Goal: Information Seeking & Learning: Learn about a topic

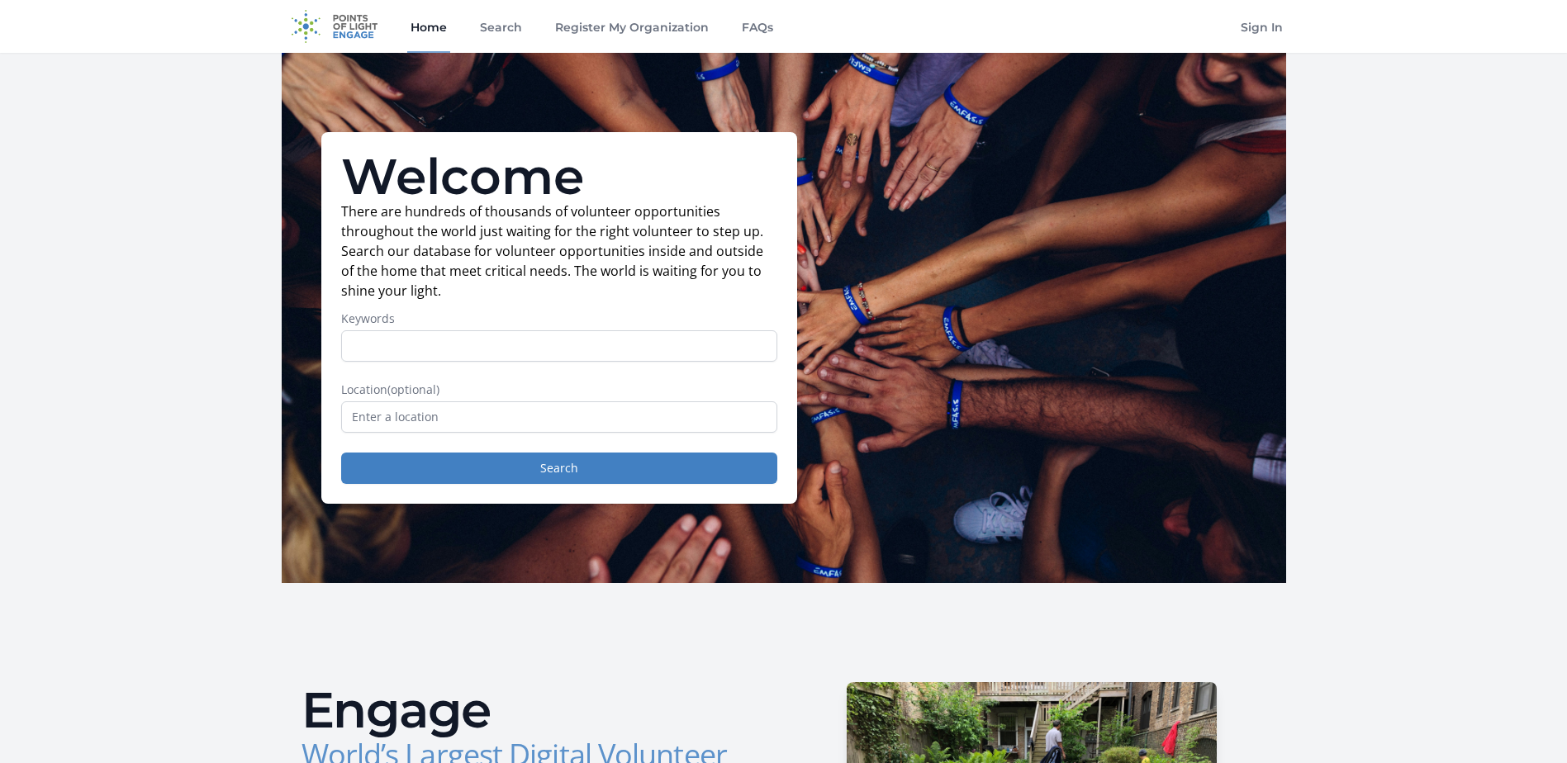
click at [539, 349] on input "Keywords" at bounding box center [559, 345] width 436 height 31
type input "animals, kids"
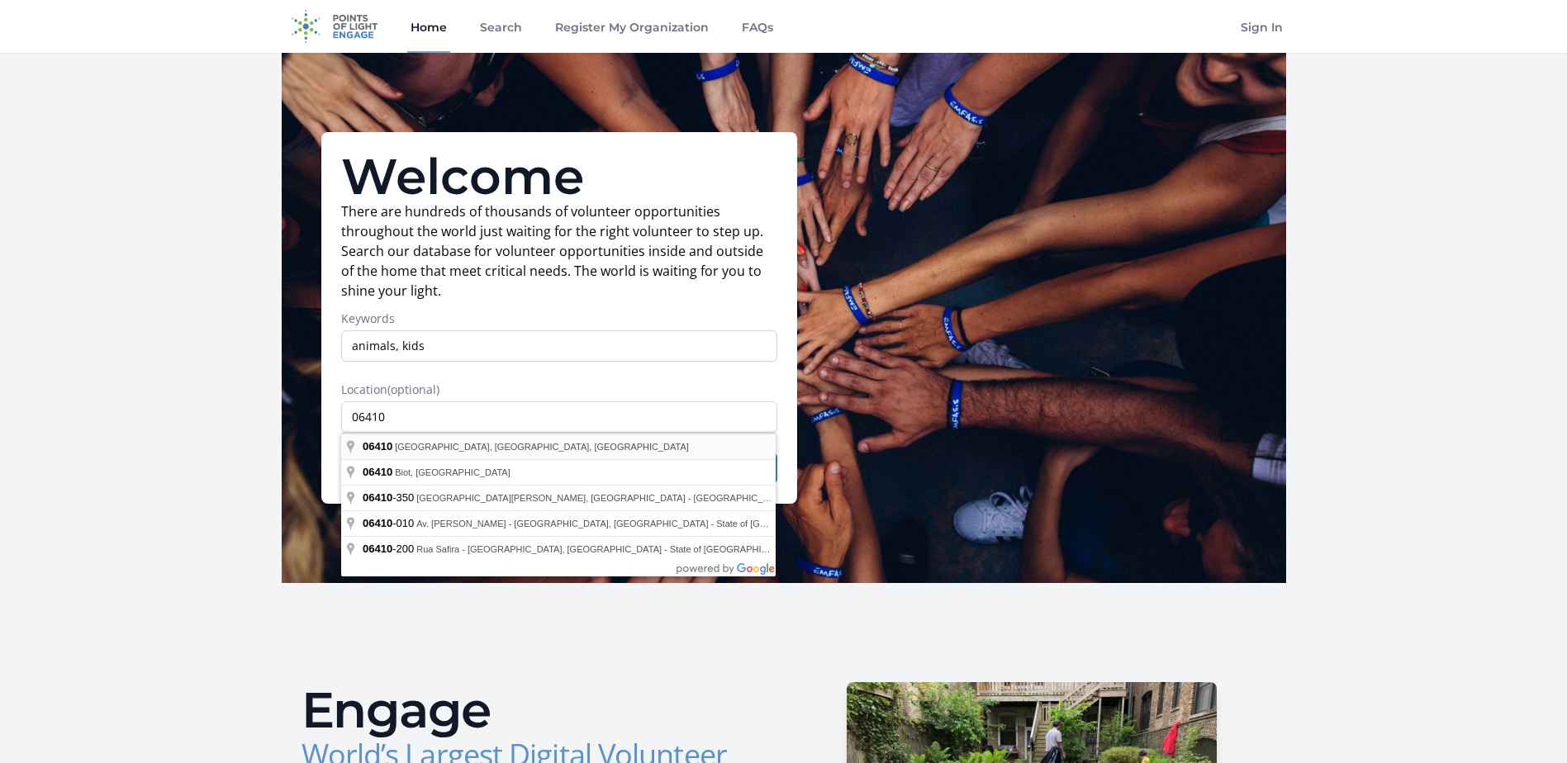
type input "[GEOGRAPHIC_DATA], [GEOGRAPHIC_DATA]"
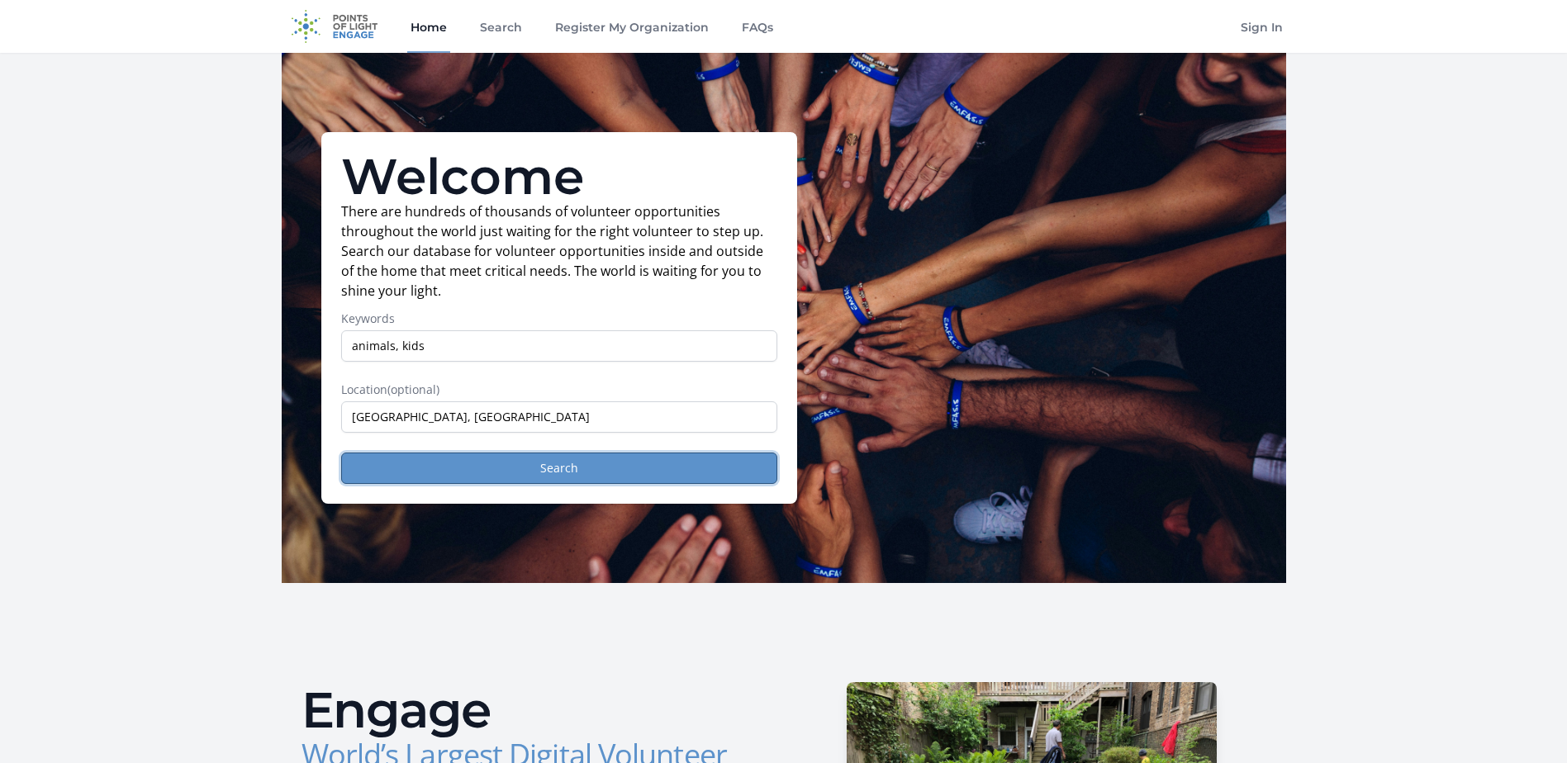
click at [454, 459] on button "Search" at bounding box center [559, 468] width 436 height 31
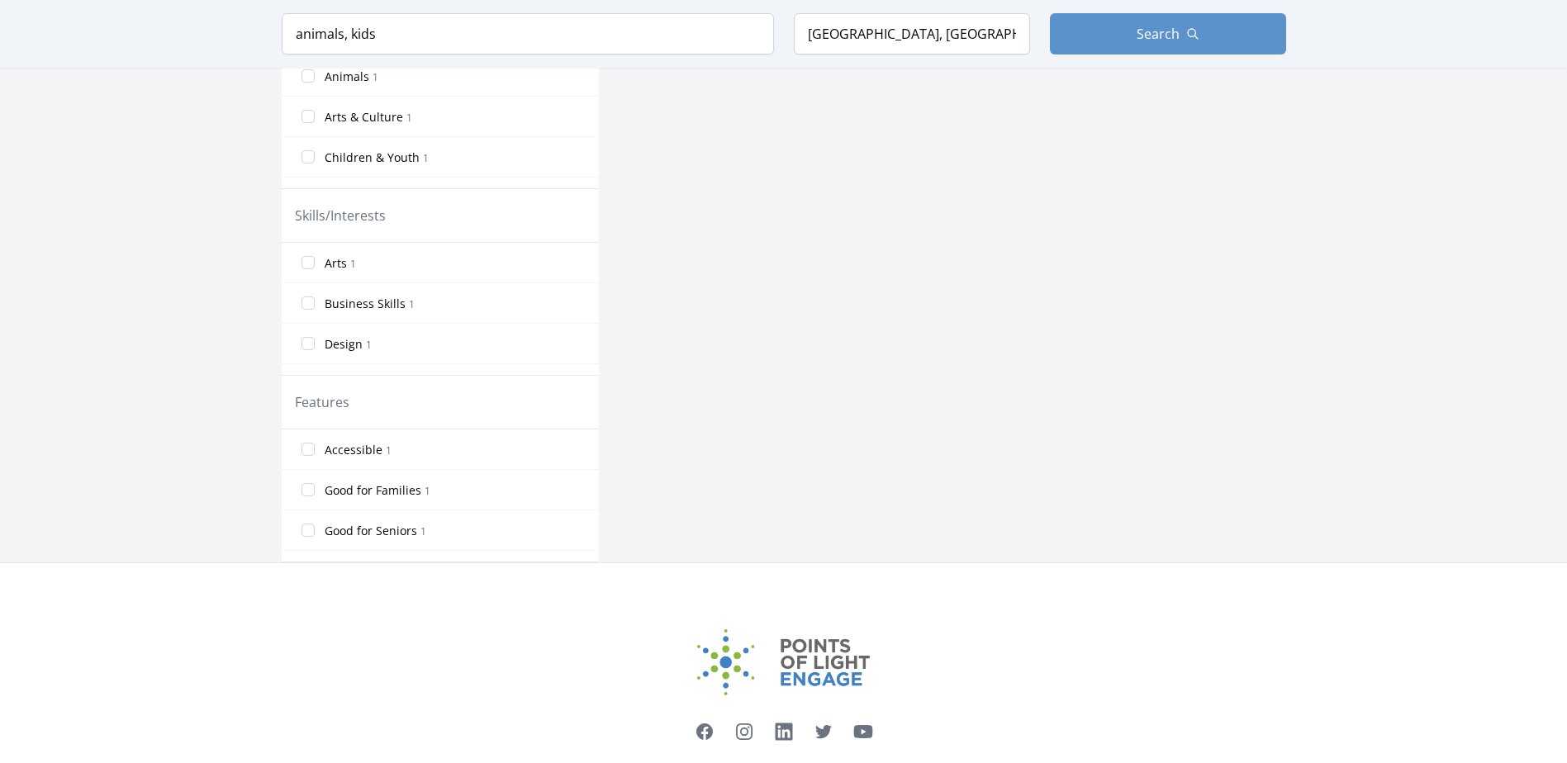
scroll to position [655, 0]
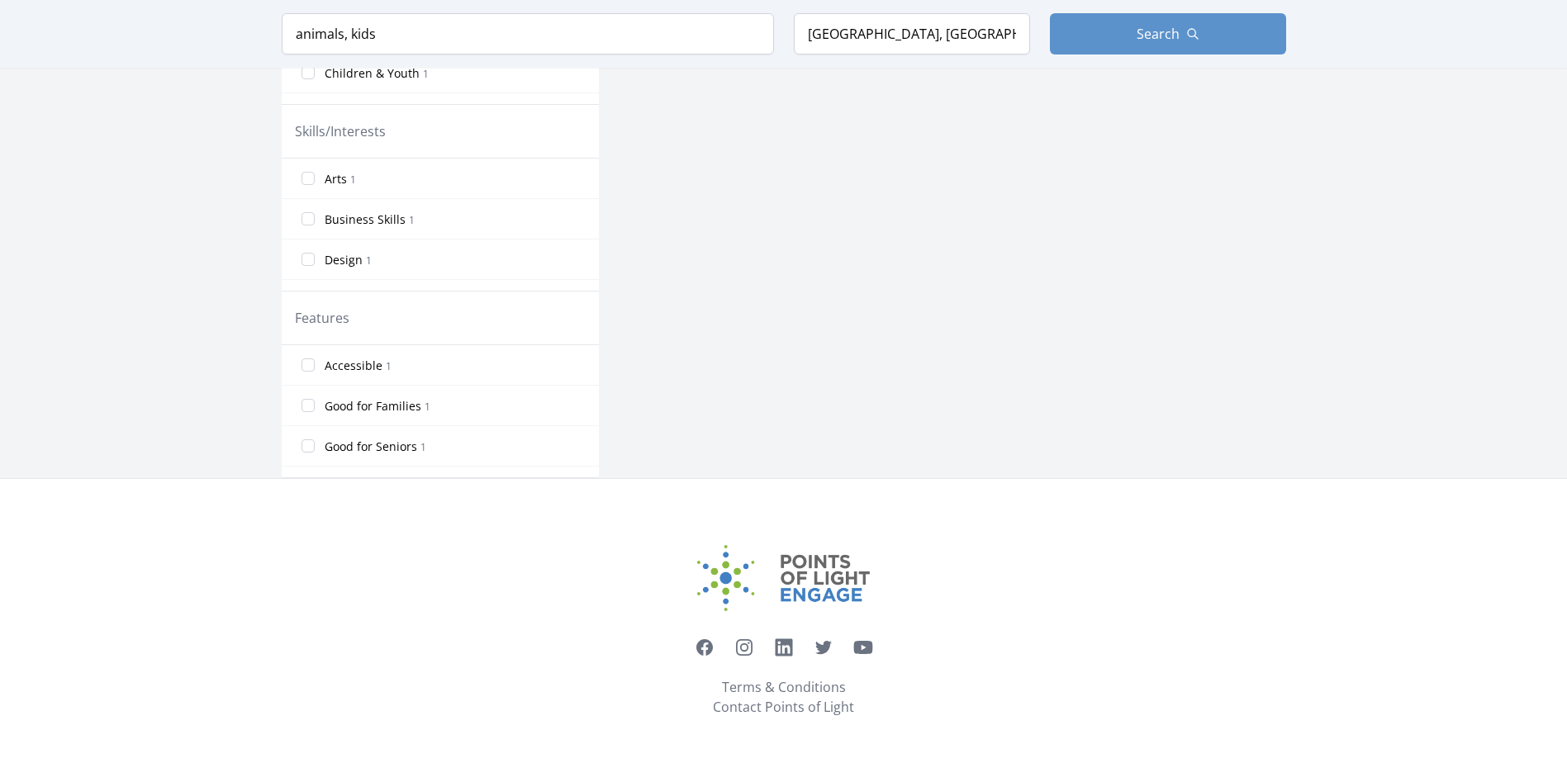
click at [383, 403] on span "Good for Families" at bounding box center [373, 406] width 97 height 17
click at [315, 403] on input "Good for Families 1" at bounding box center [308, 405] width 13 height 13
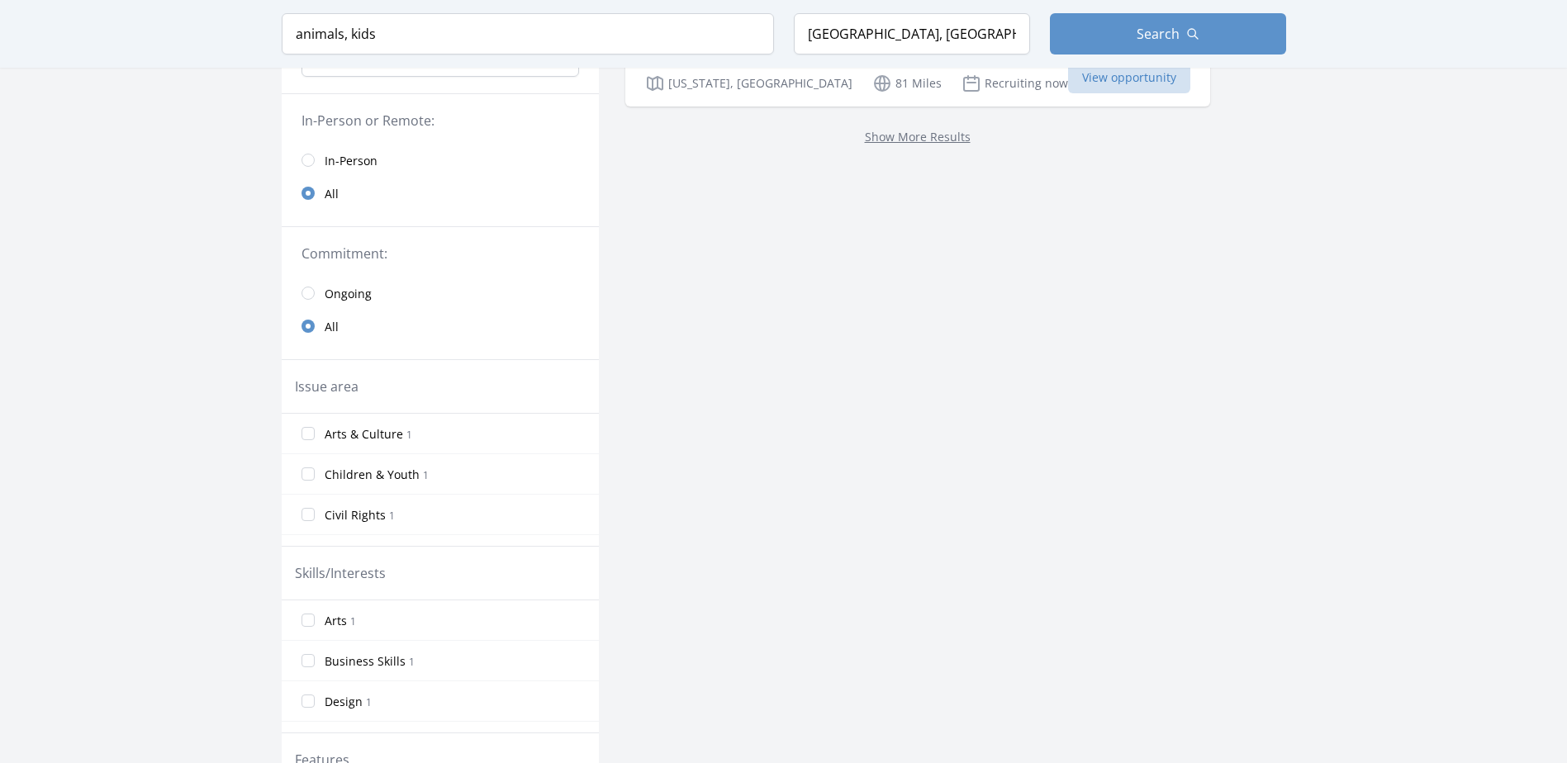
scroll to position [0, 0]
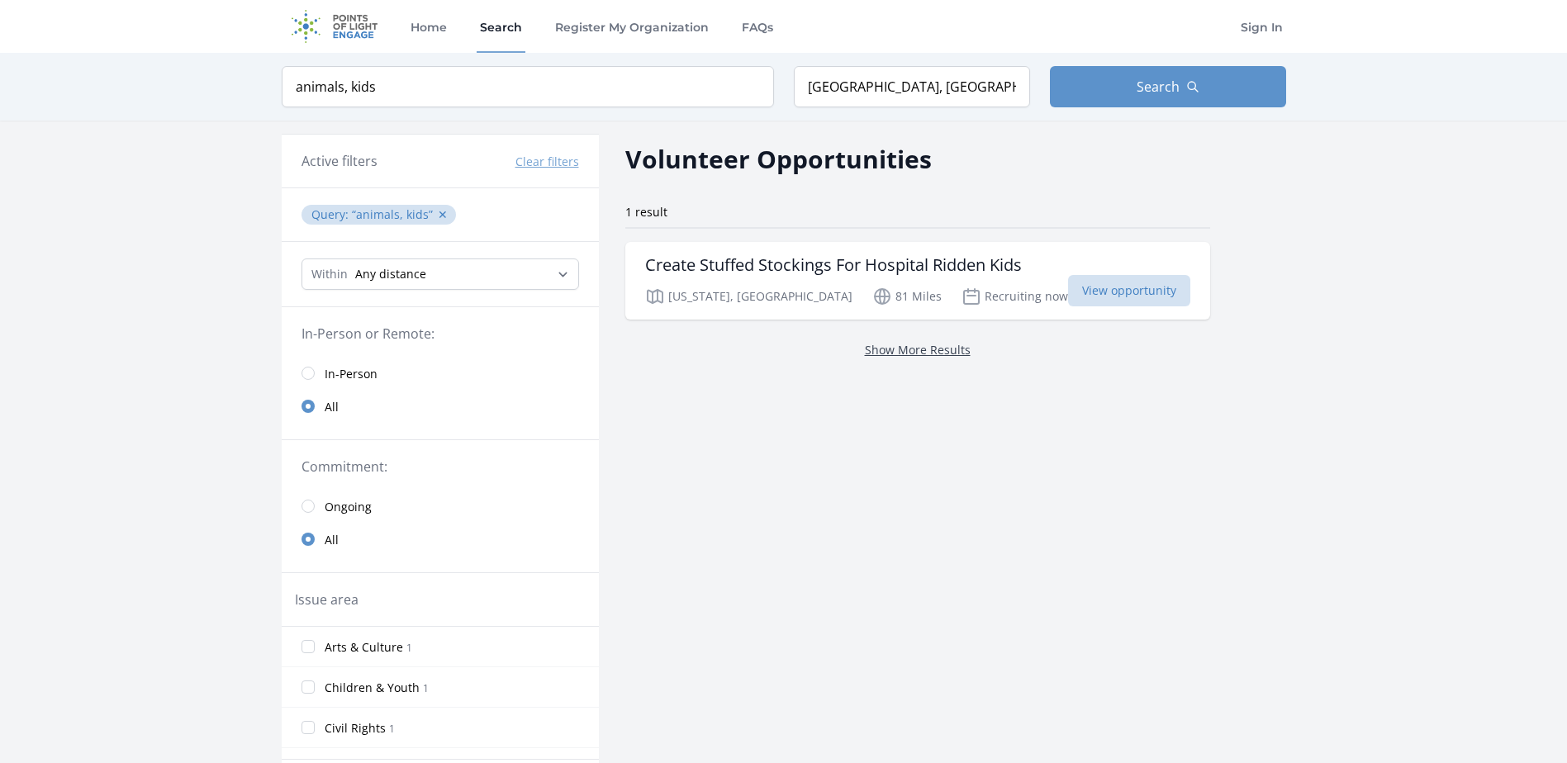
click at [865, 355] on link "Show More Results" at bounding box center [918, 350] width 106 height 16
click at [442, 23] on link "Home" at bounding box center [428, 26] width 43 height 53
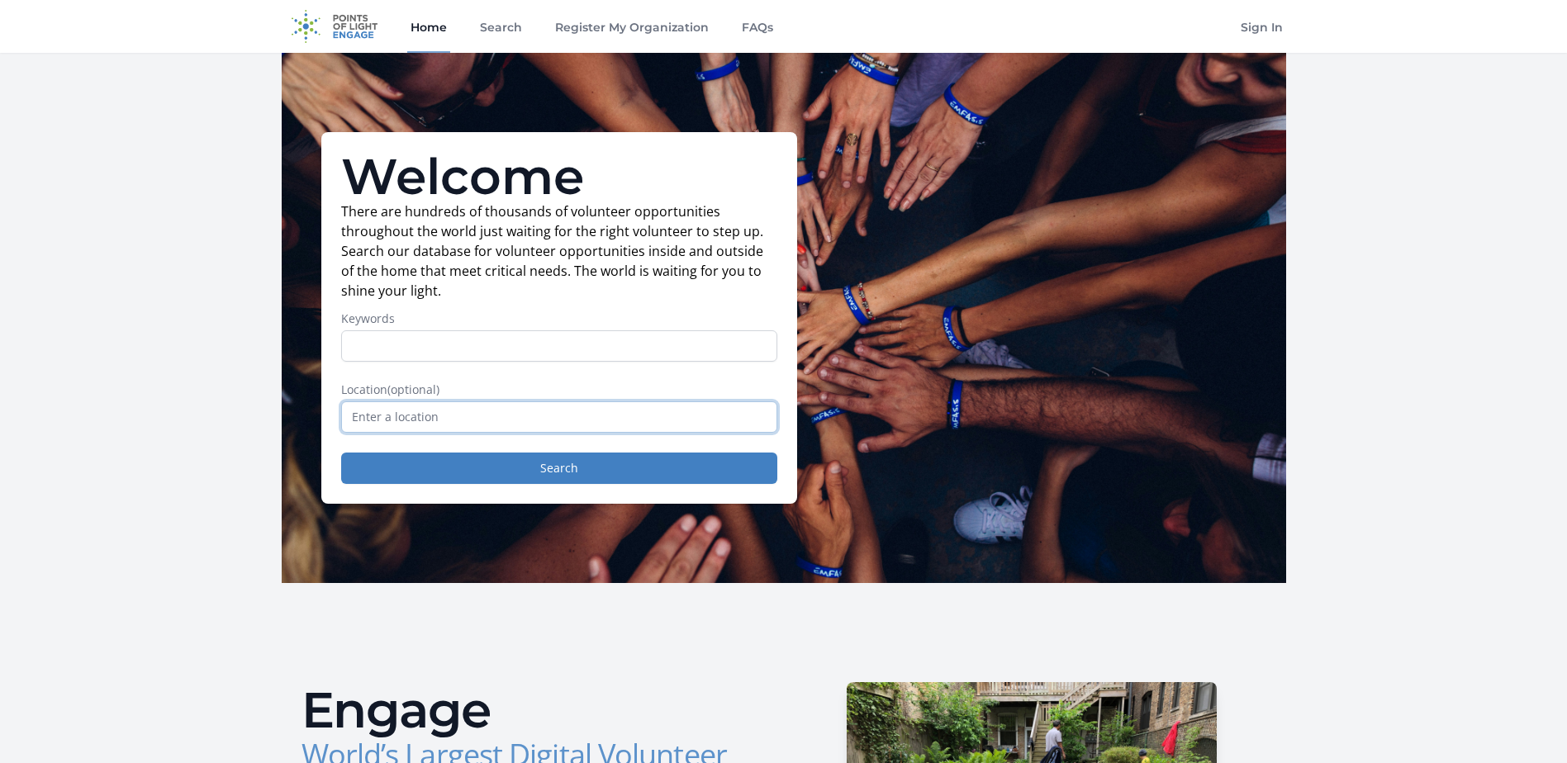
click at [452, 422] on input "text" at bounding box center [559, 417] width 436 height 31
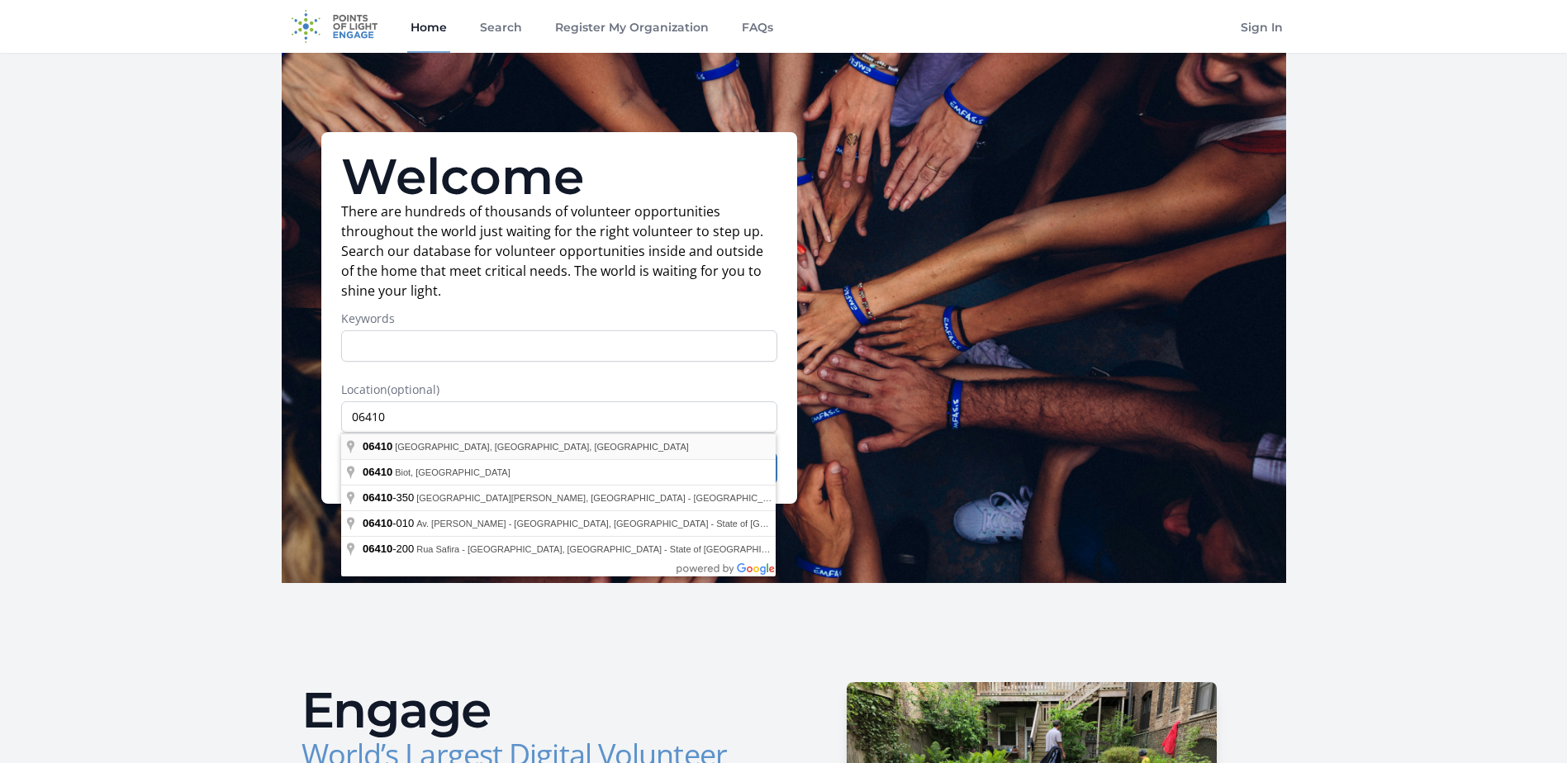
type input "Cheshire, CT 06410, USA"
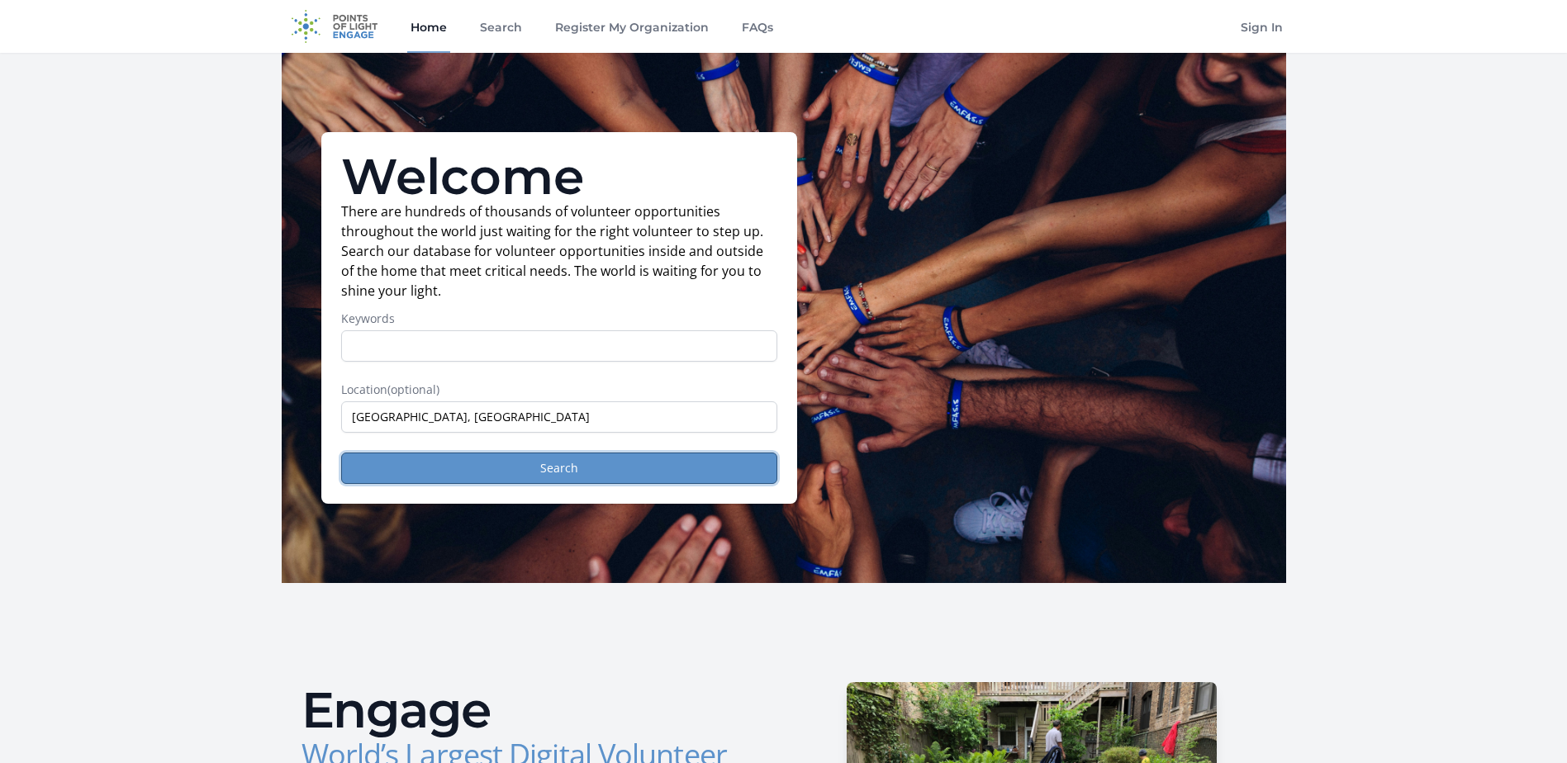
click at [525, 478] on button "Search" at bounding box center [559, 468] width 436 height 31
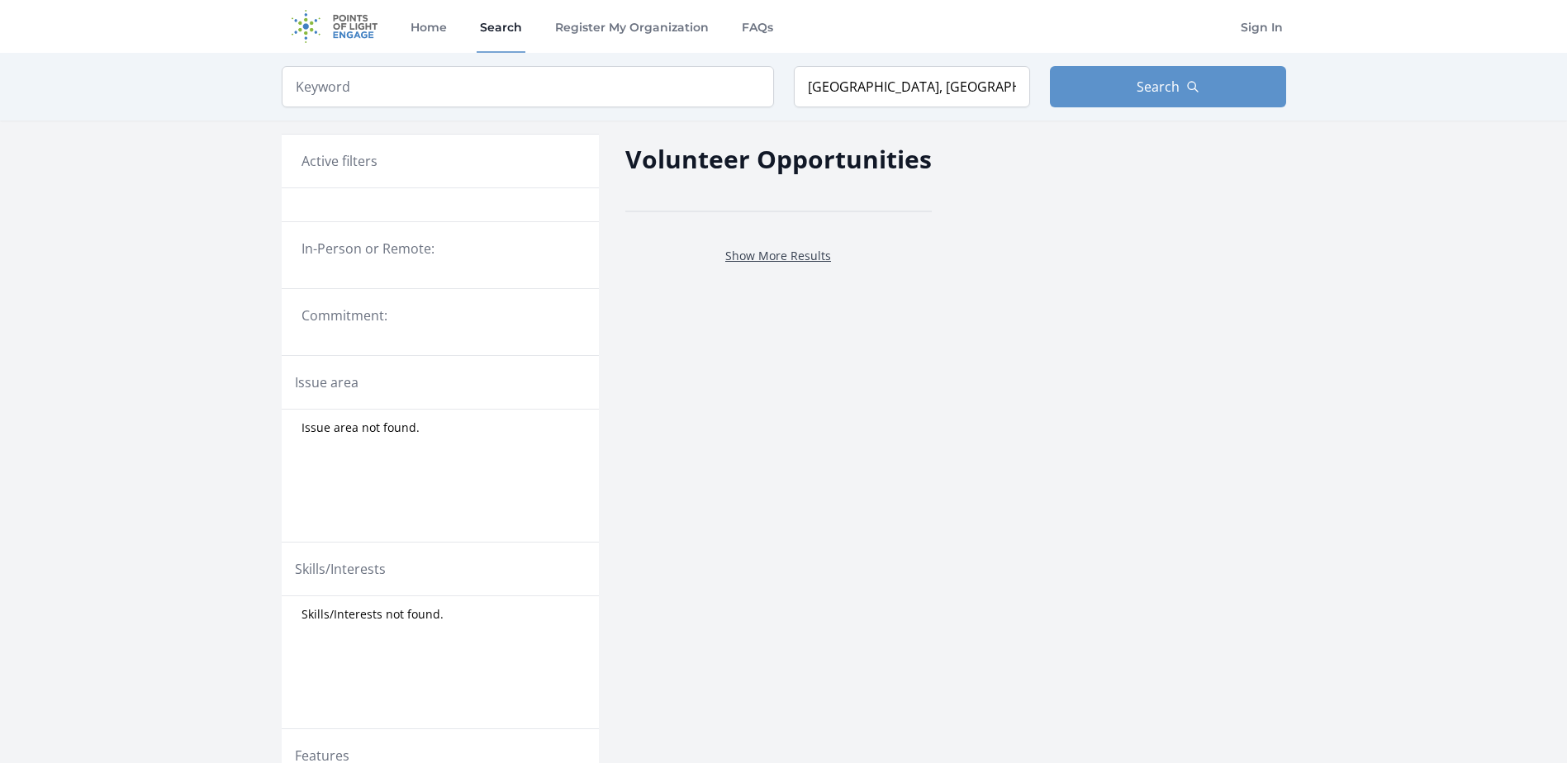
click at [764, 254] on link "Show More Results" at bounding box center [778, 256] width 106 height 16
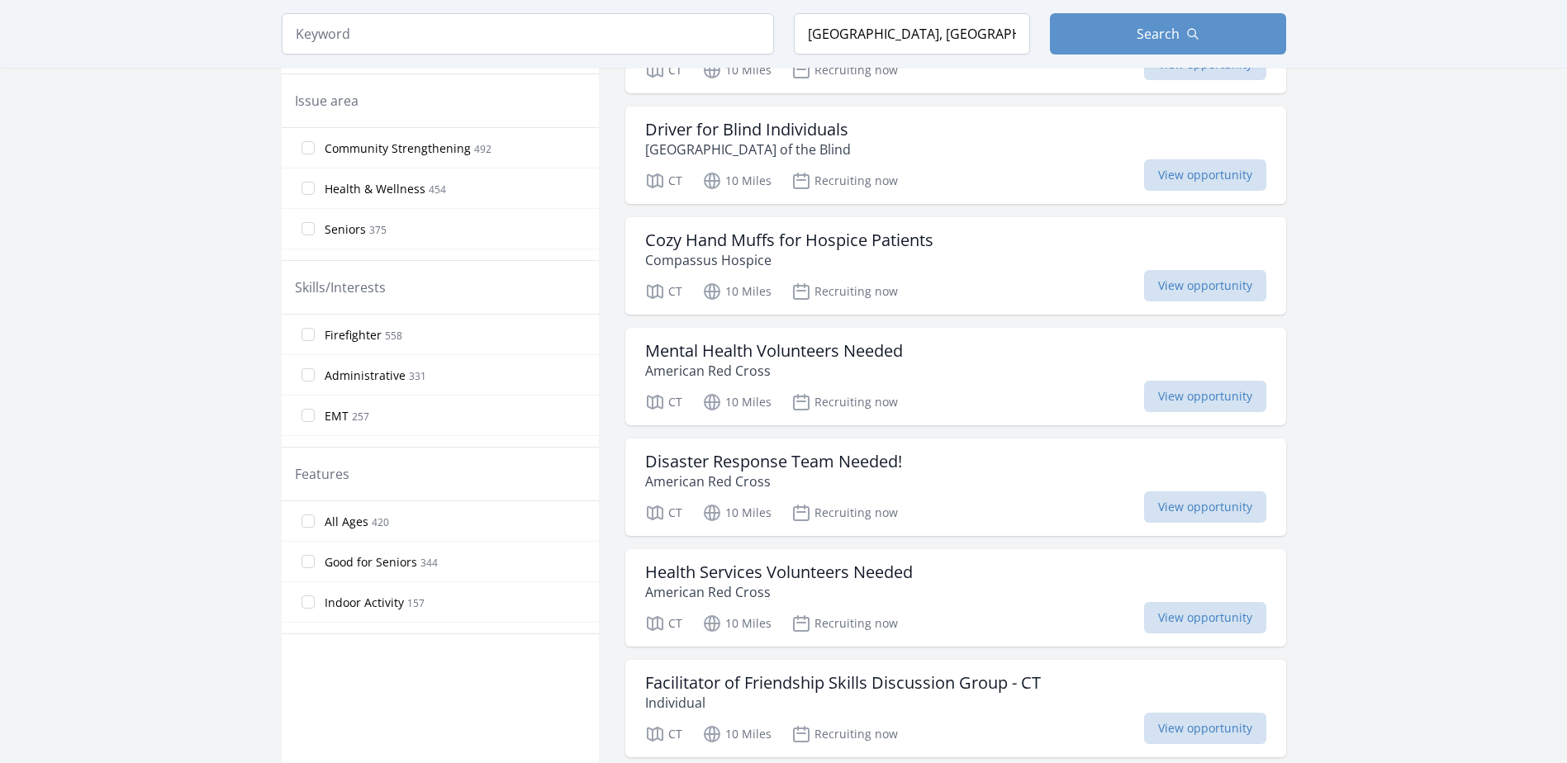
scroll to position [661, 0]
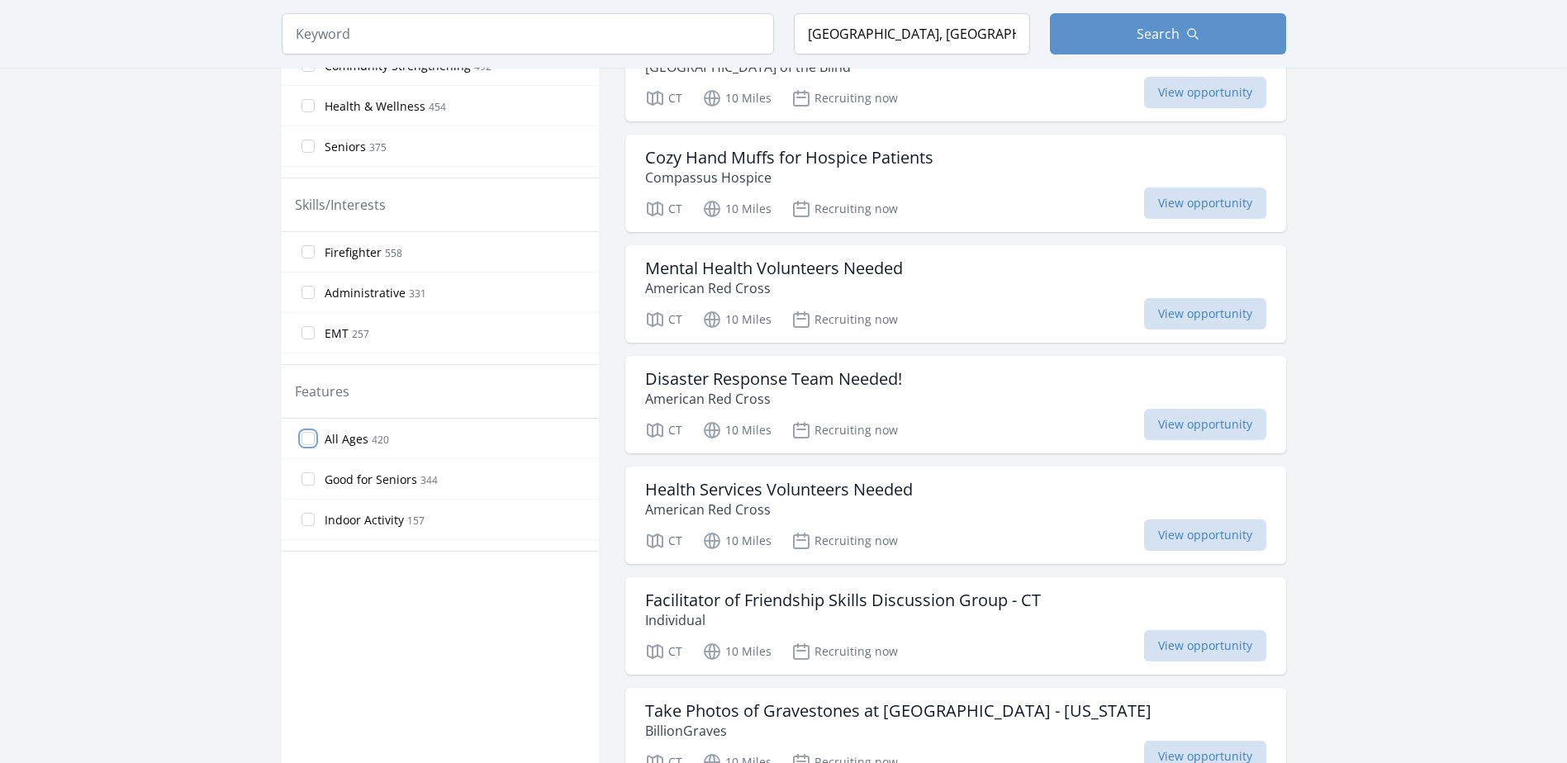
click at [307, 438] on input "All Ages 420" at bounding box center [308, 438] width 13 height 13
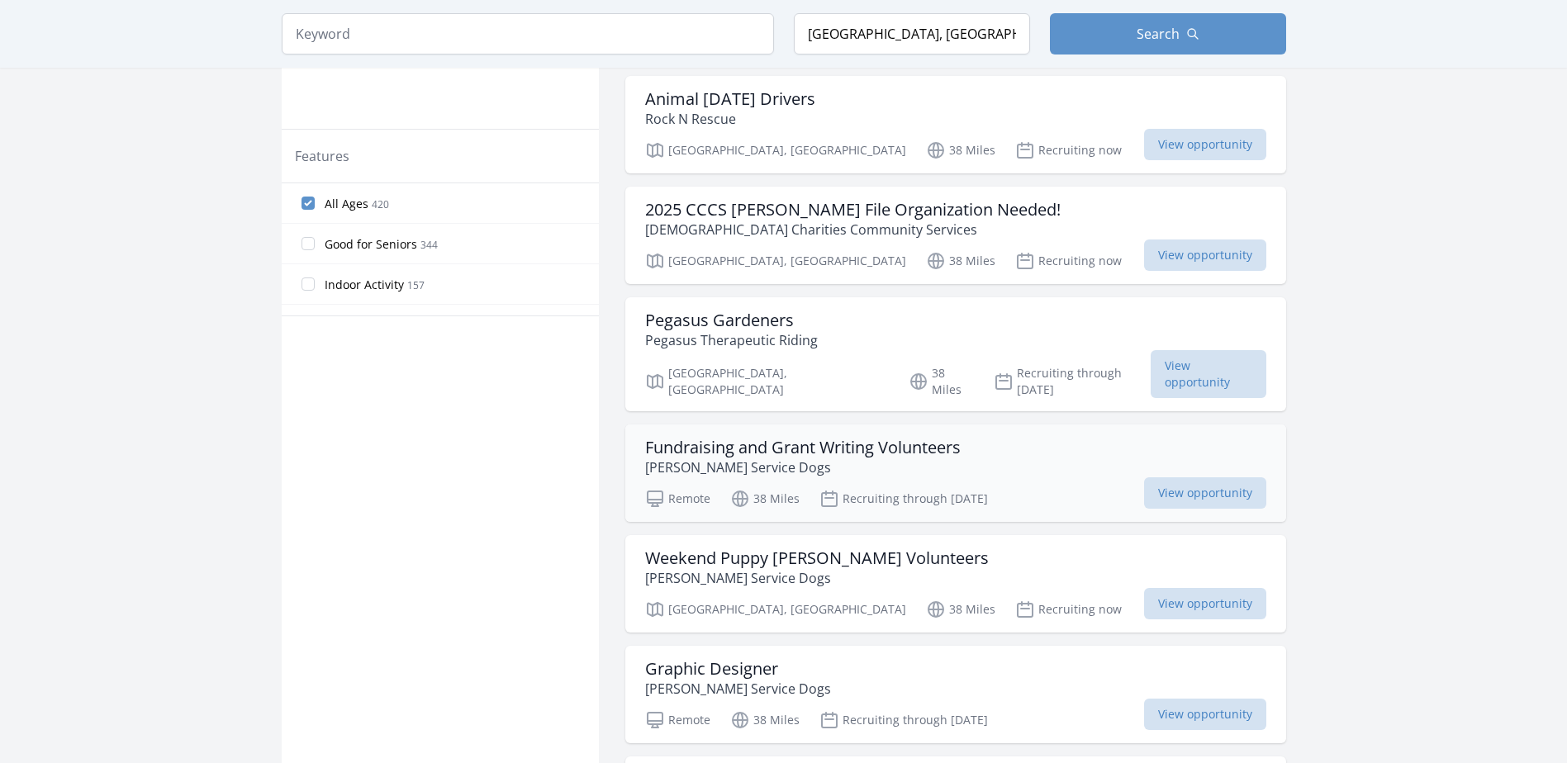
scroll to position [876, 0]
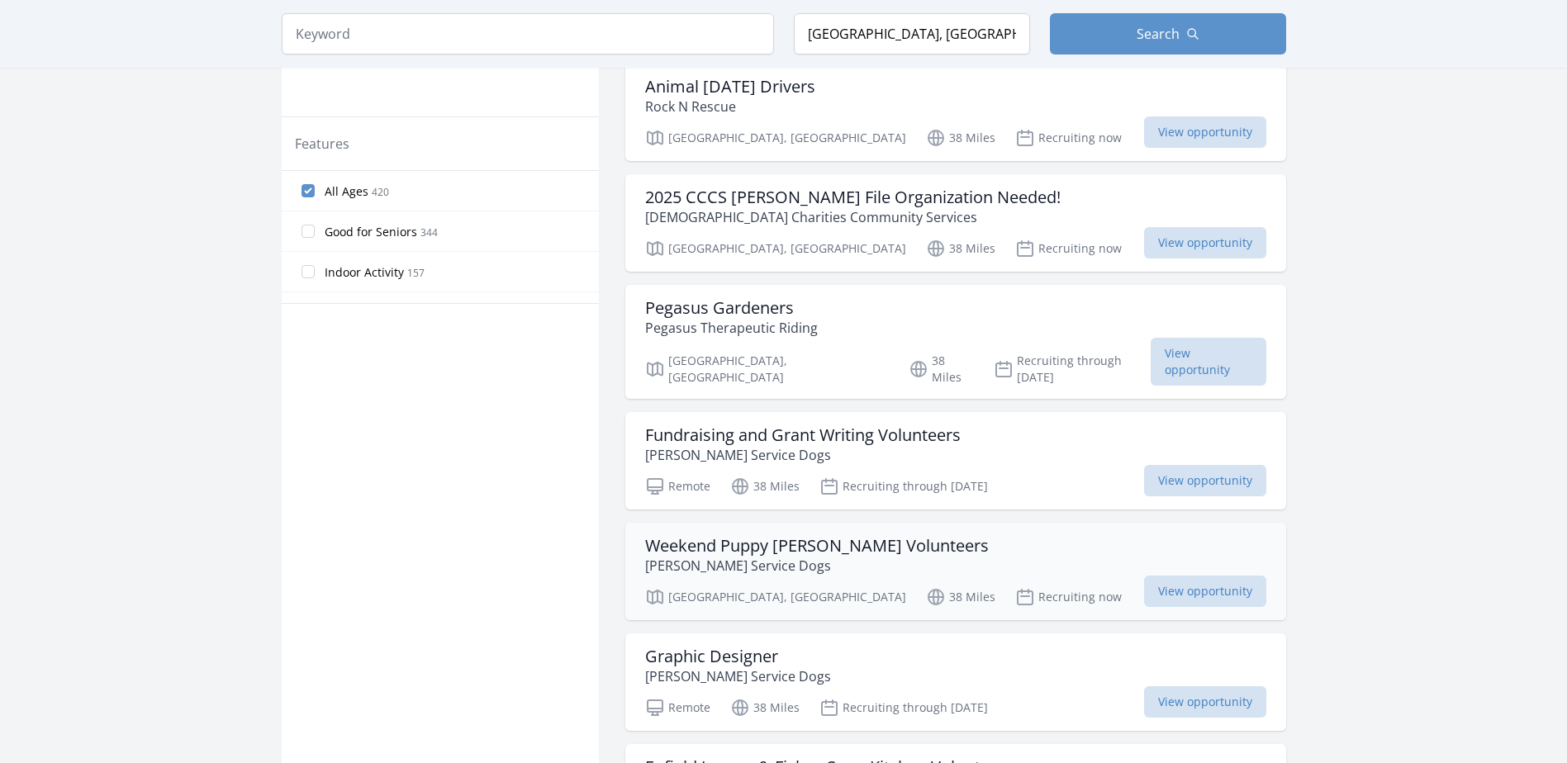
click at [886, 536] on h3 "Weekend Puppy Foster Volunteers" at bounding box center [817, 546] width 344 height 20
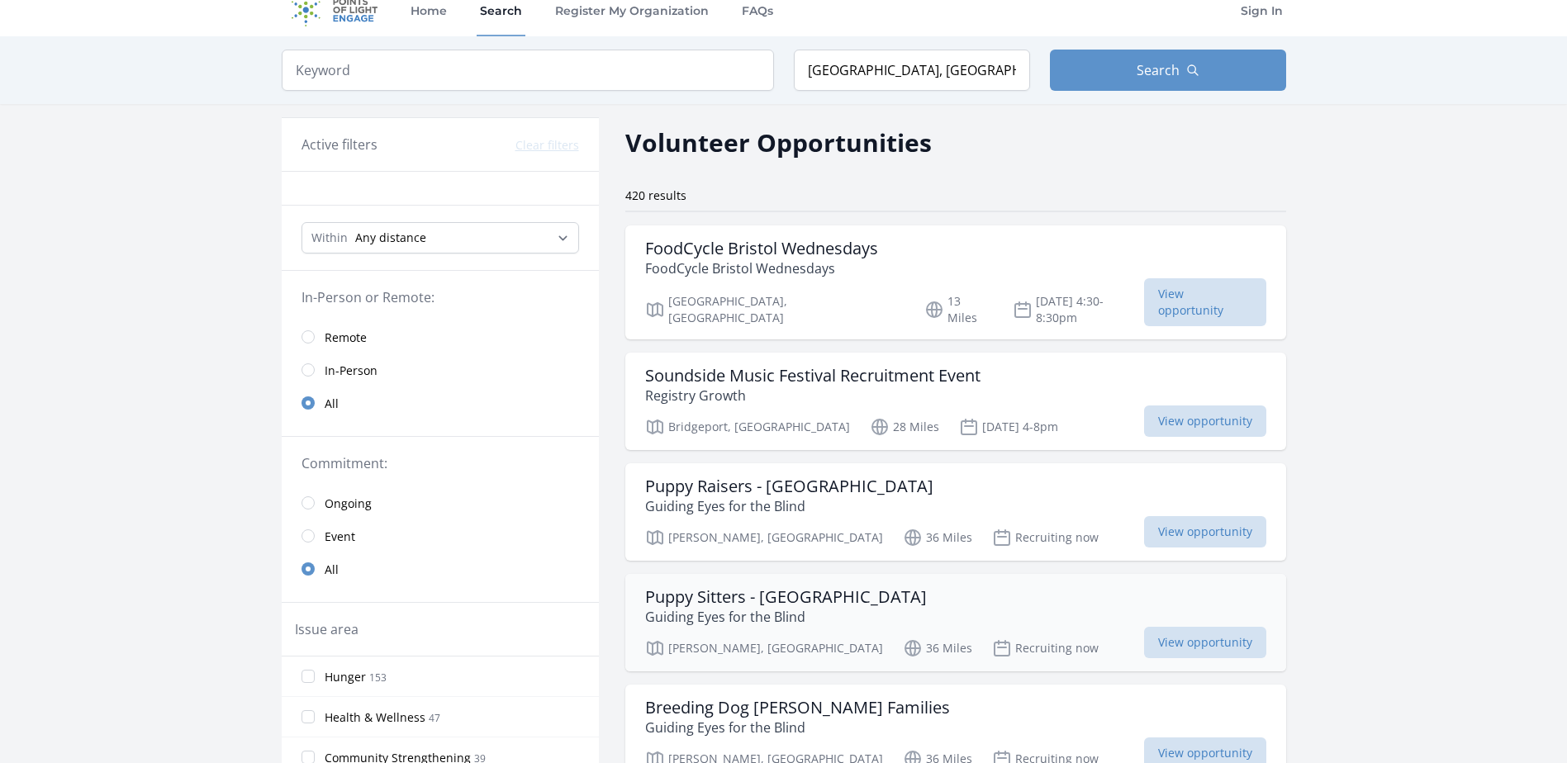
scroll to position [0, 0]
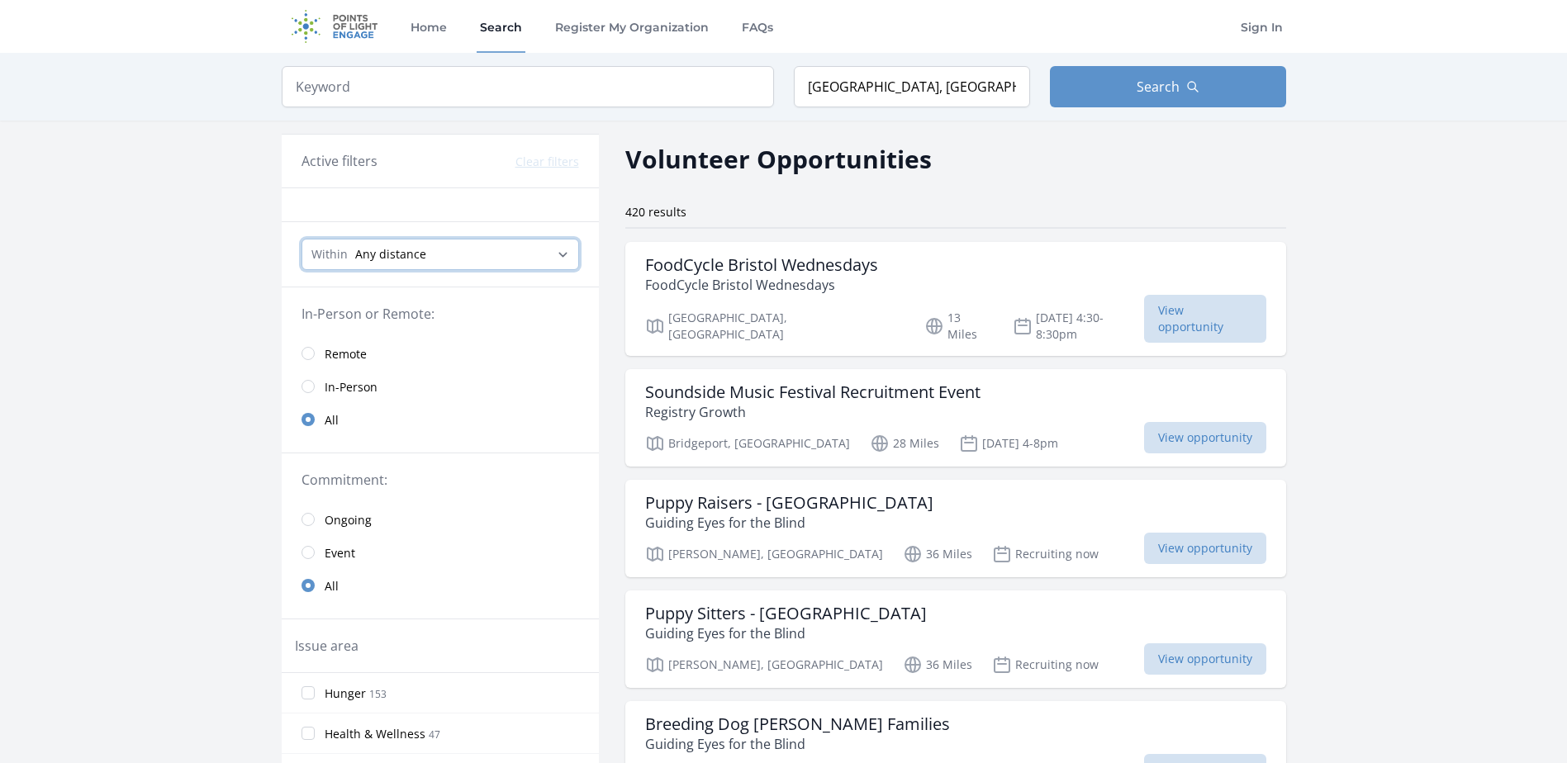
click at [566, 258] on select "Any distance , 5 Miles , 20 Miles , 50 Miles , 100 Miles" at bounding box center [441, 254] width 278 height 31
select select "80467"
click at [302, 239] on select "Any distance , 5 Miles , 20 Miles , 50 Miles , 100 Miles" at bounding box center [441, 254] width 278 height 31
click at [308, 389] on input "radio" at bounding box center [308, 386] width 13 height 13
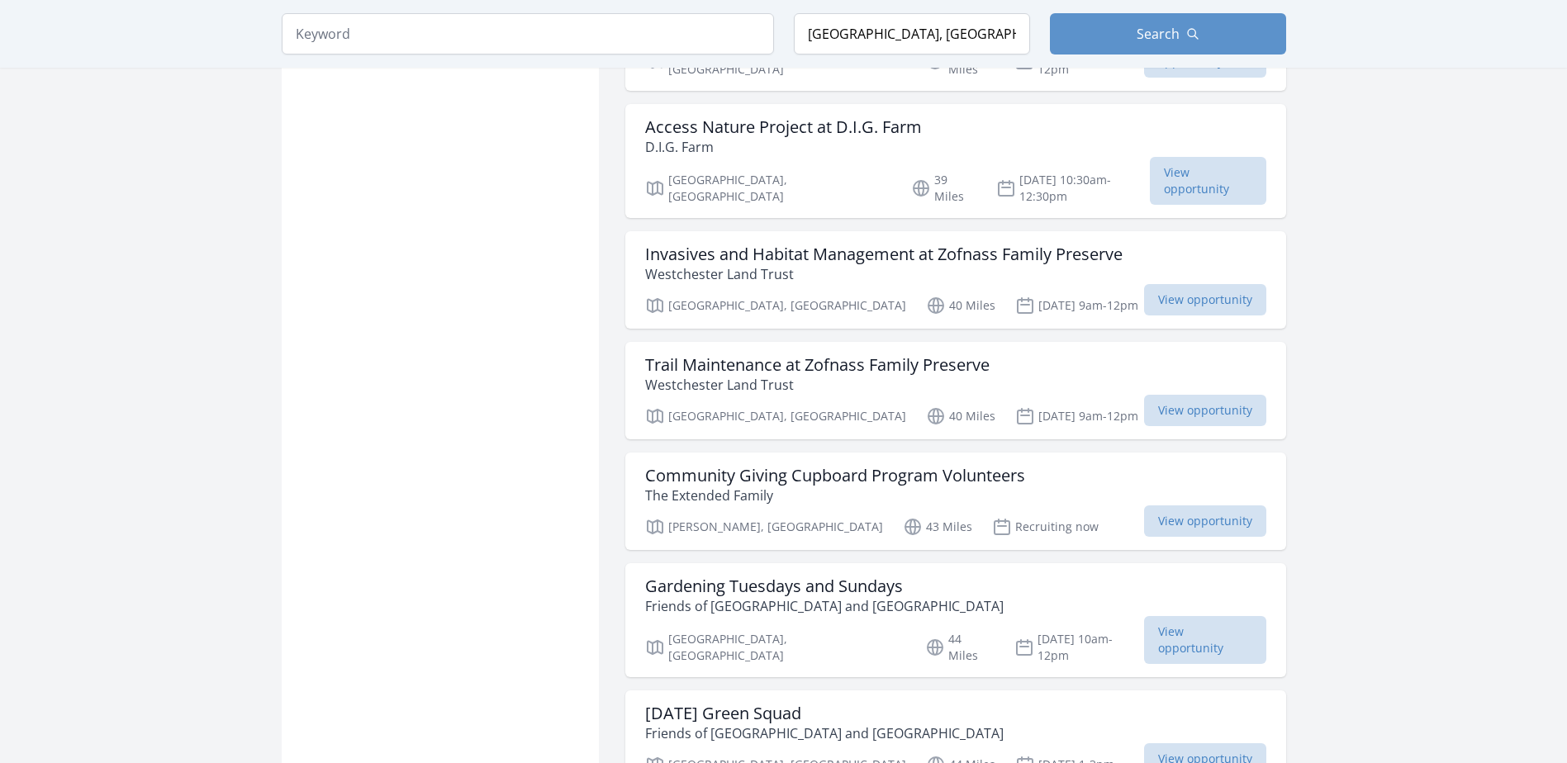
scroll to position [1570, 0]
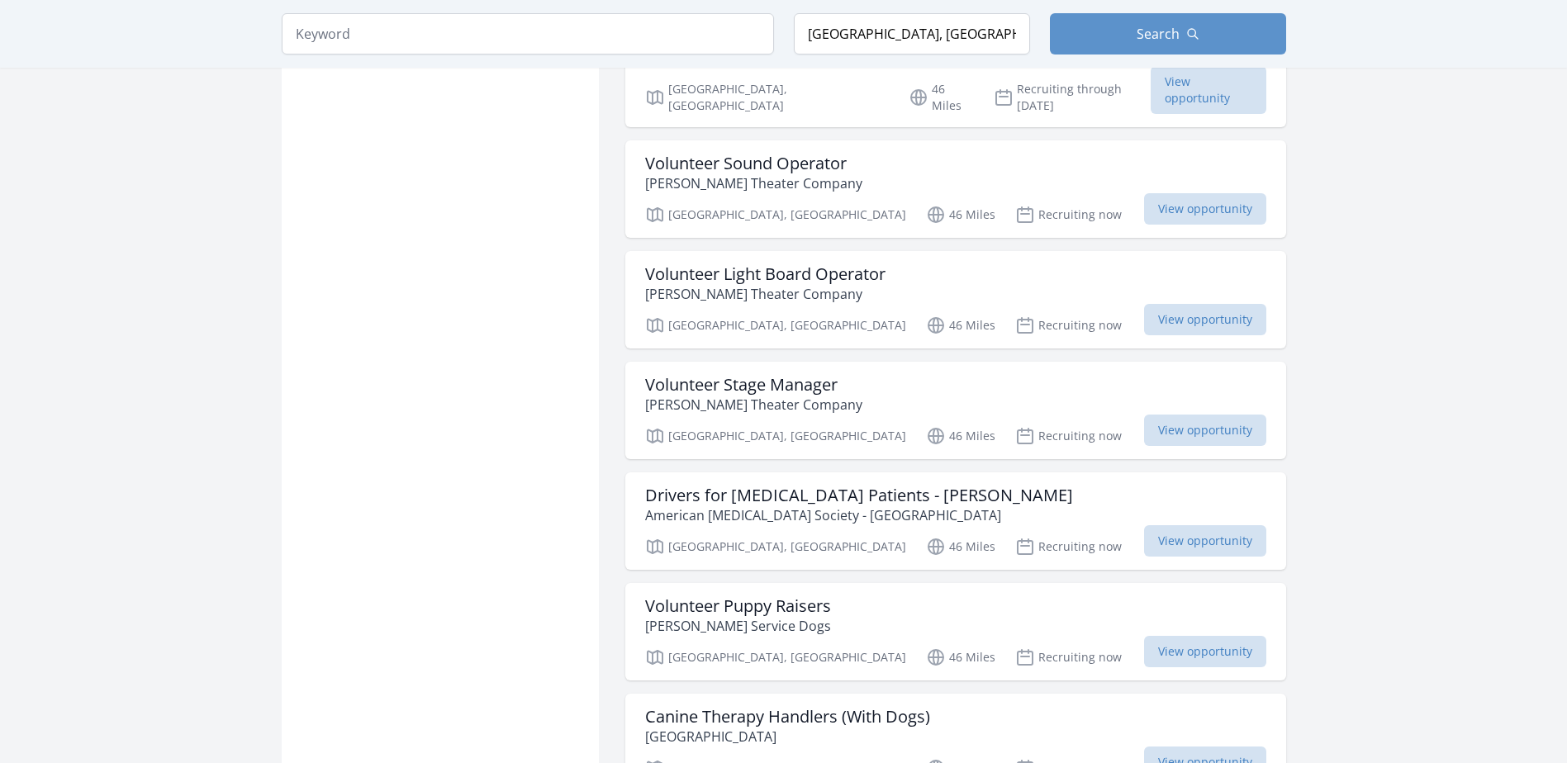
scroll to position [2892, 0]
